Goal: Task Accomplishment & Management: Check status

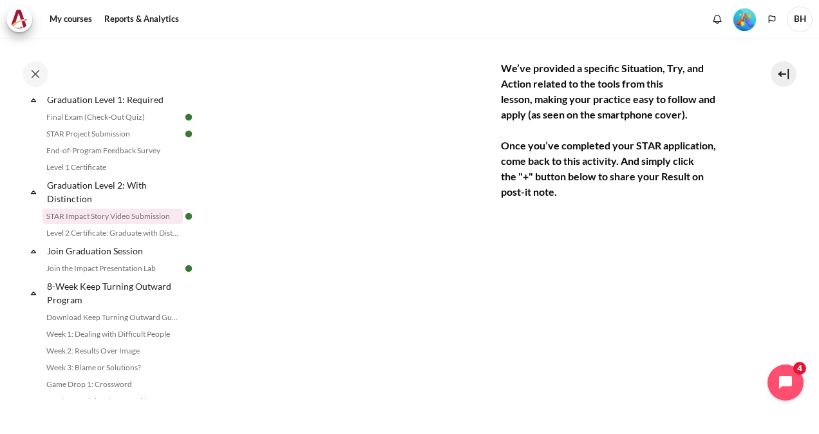
scroll to position [1383, 0]
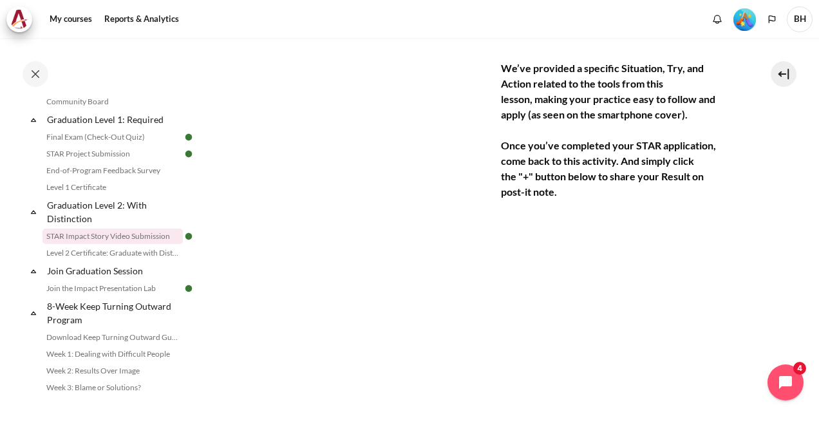
click at [118, 244] on link "STAR Impact Story Video Submission" at bounding box center [112, 236] width 140 height 15
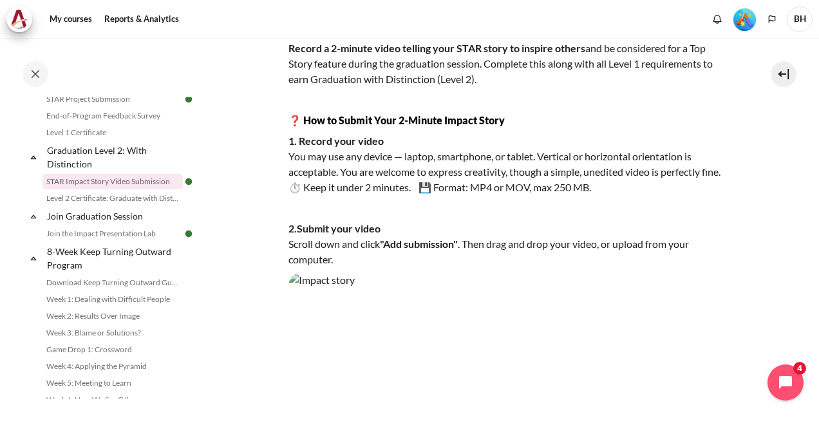
scroll to position [129, 0]
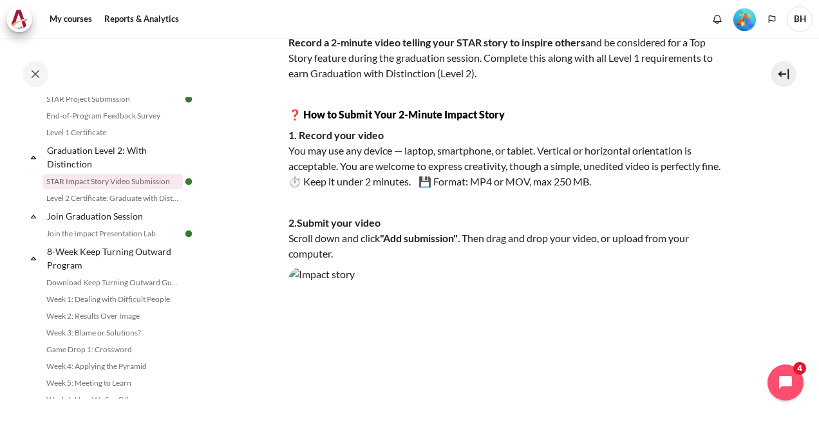
drag, startPoint x: 203, startPoint y: 355, endPoint x: 202, endPoint y: 344, distance: 11.0
click at [203, 345] on div "Completed 100% 25 / 25 Expand Collapse Welcome! Highlighted" at bounding box center [103, 236] width 206 height 395
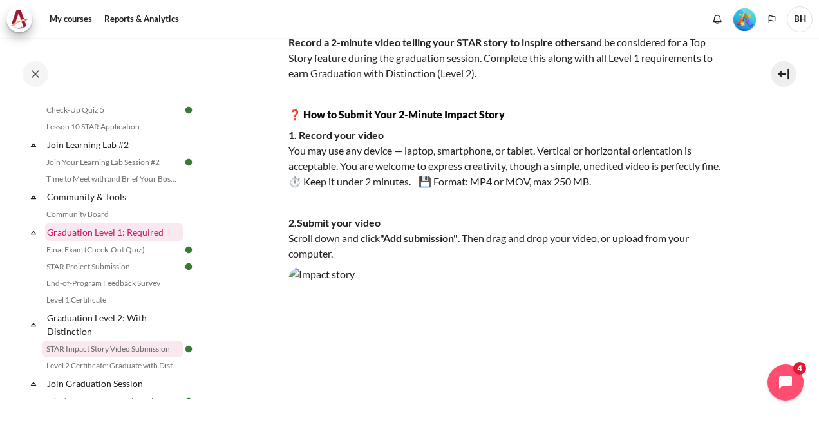
scroll to position [1352, 0]
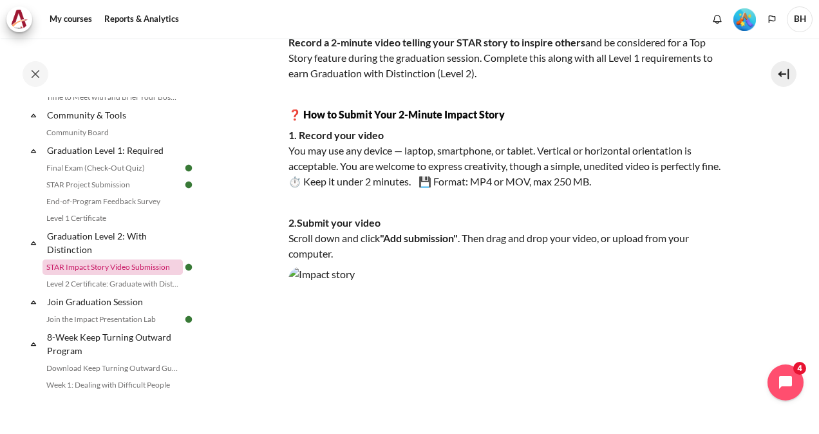
click at [108, 275] on link "STAR Impact Story Video Submission" at bounding box center [112, 266] width 140 height 15
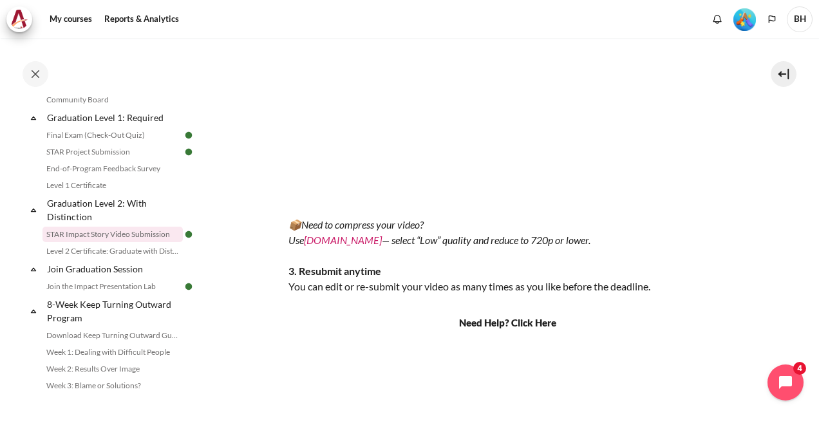
scroll to position [451, 0]
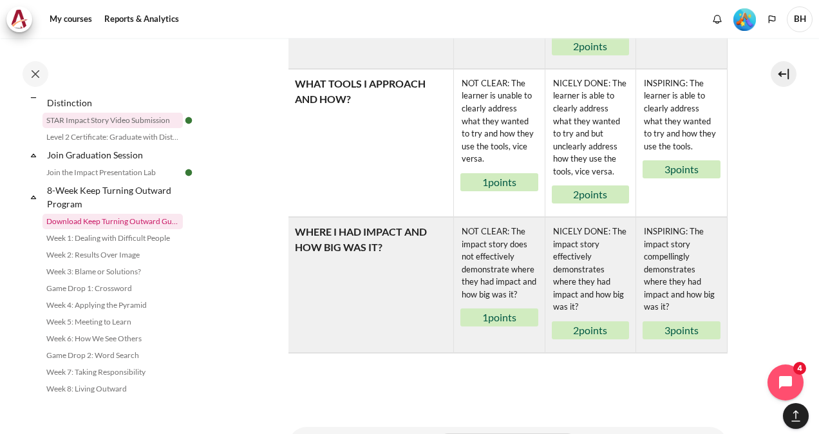
scroll to position [1447, 0]
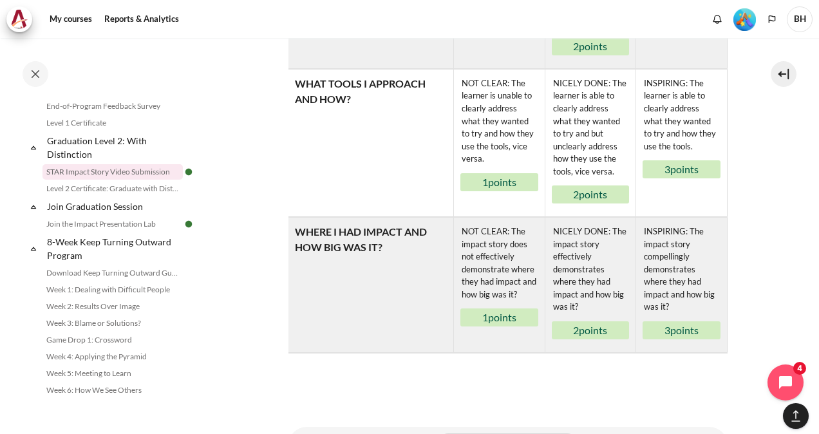
click at [1, 245] on div "Completed 100% 25 / 25 Expand Collapse Welcome! Highlighted" at bounding box center [103, 236] width 206 height 395
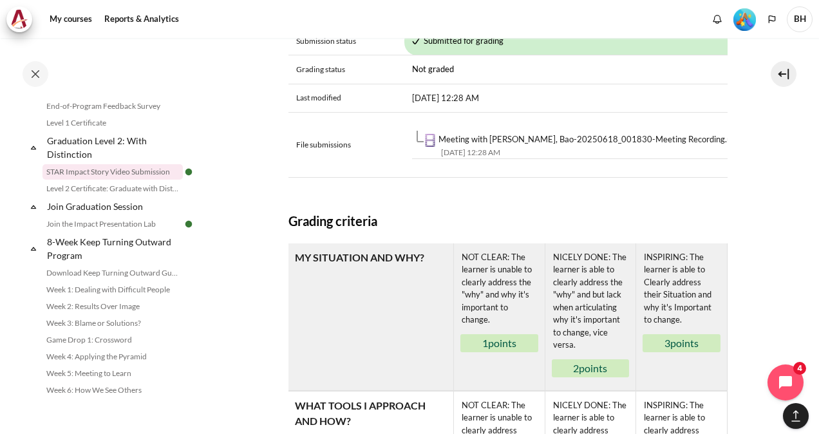
scroll to position [901, 0]
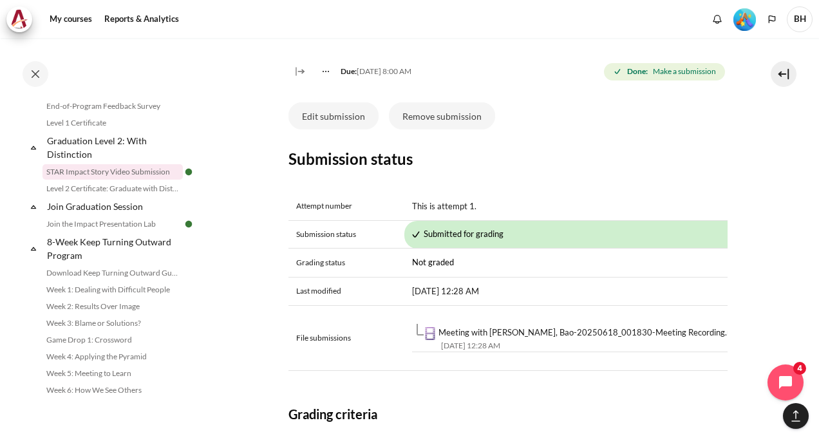
click at [518, 169] on h3 "Submission status" at bounding box center [507, 159] width 439 height 20
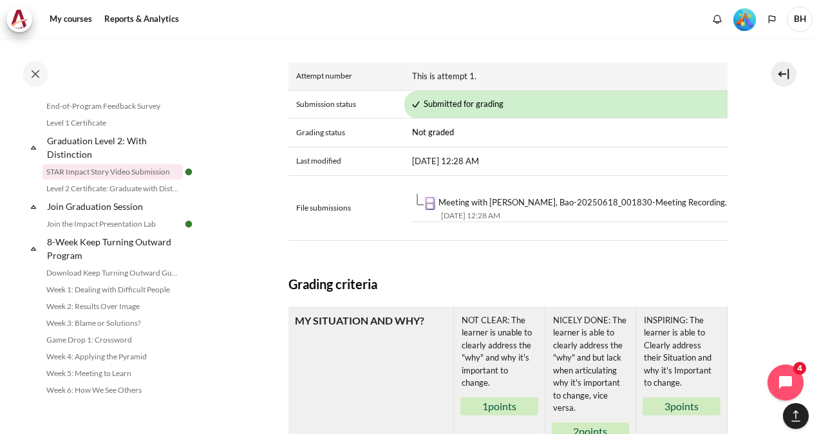
scroll to position [1037, 0]
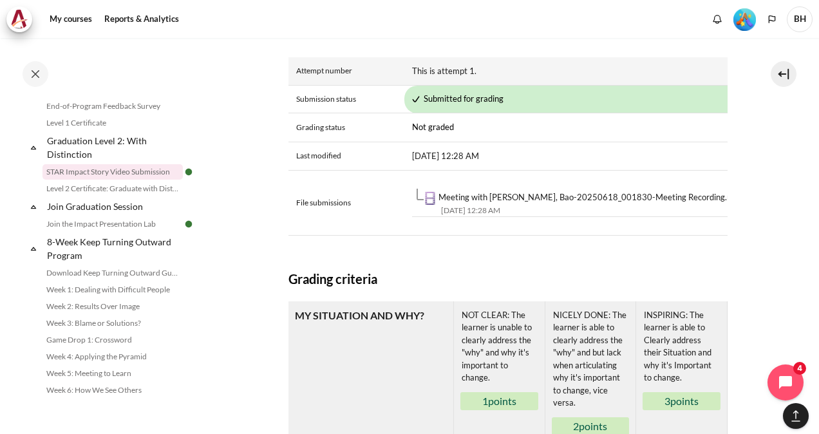
drag, startPoint x: 517, startPoint y: 174, endPoint x: 529, endPoint y: 224, distance: 51.1
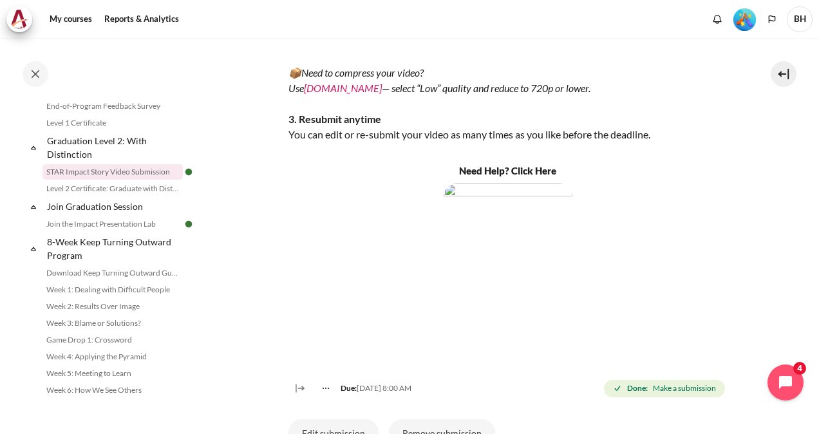
scroll to position [583, 0]
drag, startPoint x: 529, startPoint y: 224, endPoint x: 438, endPoint y: 144, distance: 120.9
drag, startPoint x: 438, startPoint y: 144, endPoint x: 354, endPoint y: 190, distance: 95.9
click at [354, 180] on p "Need Help? Click Here" at bounding box center [507, 171] width 439 height 15
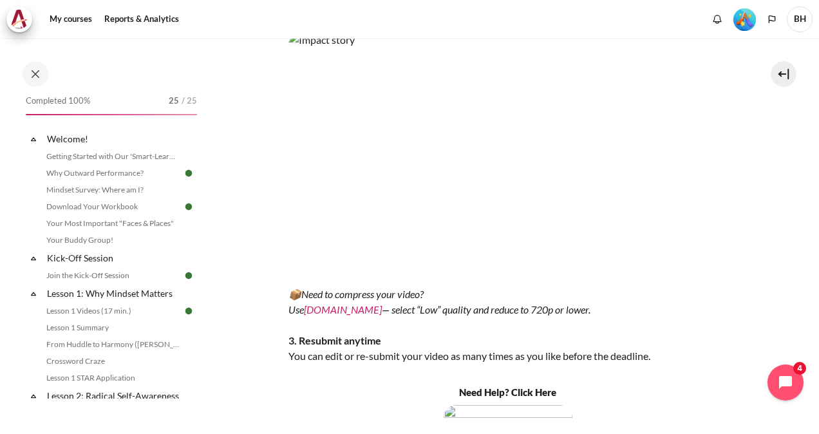
scroll to position [0, 0]
